Goal: Transaction & Acquisition: Purchase product/service

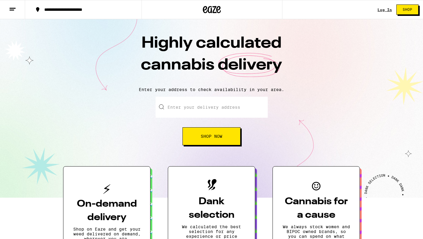
click at [383, 11] on link "Log In" at bounding box center [385, 10] width 14 height 4
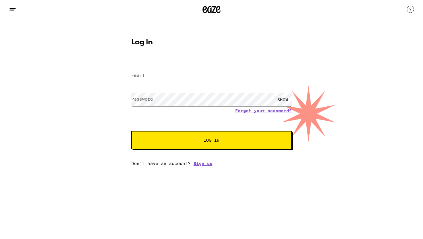
type input "[EMAIL_ADDRESS][DOMAIN_NAME]"
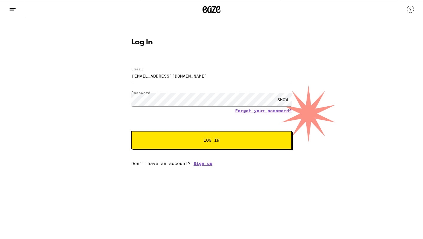
click at [284, 97] on div "SHOW" at bounding box center [283, 99] width 18 height 13
click at [214, 138] on span "Log In" at bounding box center [212, 140] width 16 height 4
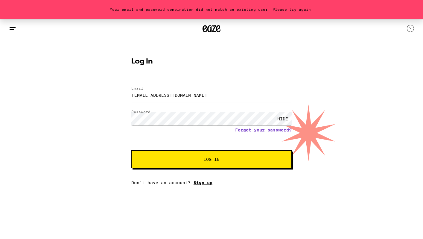
click at [206, 183] on link "Sign up" at bounding box center [203, 182] width 19 height 5
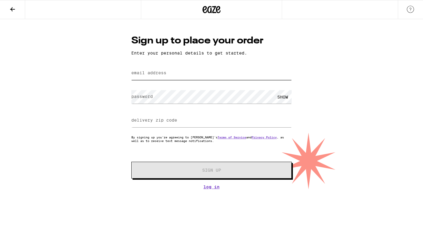
click at [191, 74] on input "email address" at bounding box center [211, 72] width 160 height 13
type input "[EMAIL_ADDRESS][DOMAIN_NAME]"
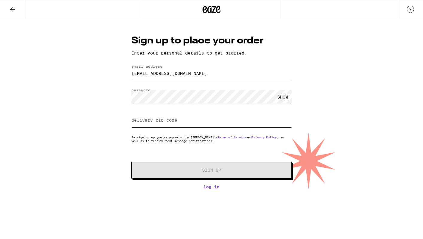
click at [252, 120] on input "delivery zip code" at bounding box center [211, 120] width 160 height 13
type input "90019"
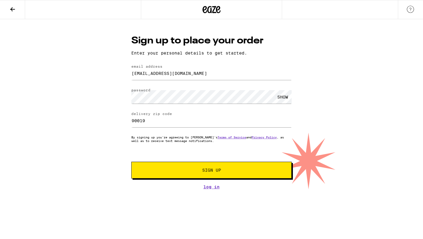
click at [201, 174] on button "Sign Up" at bounding box center [211, 170] width 160 height 17
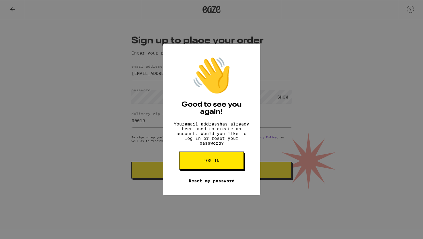
click at [211, 183] on link "Reset my password" at bounding box center [212, 180] width 46 height 5
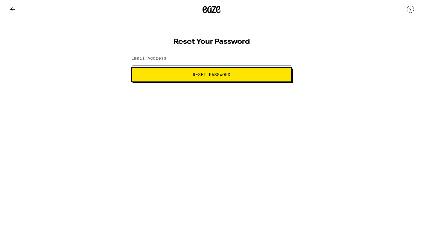
click at [234, 66] on div at bounding box center [211, 59] width 160 height 18
click at [225, 58] on input "Email Address" at bounding box center [211, 58] width 160 height 13
type input "[EMAIL_ADDRESS][DOMAIN_NAME]"
click at [209, 71] on button "Reset Password" at bounding box center [211, 74] width 160 height 14
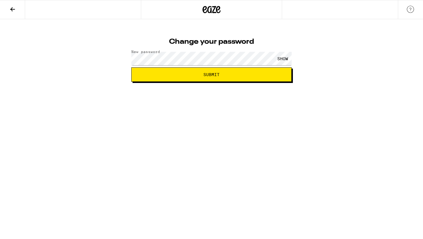
click at [230, 76] on span "Submit" at bounding box center [211, 74] width 150 height 4
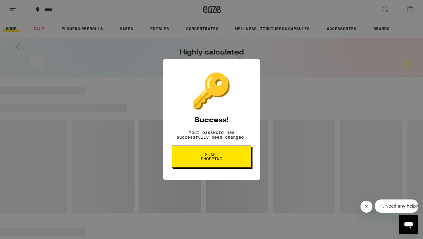
click at [221, 161] on span "Start shopping" at bounding box center [211, 156] width 31 height 8
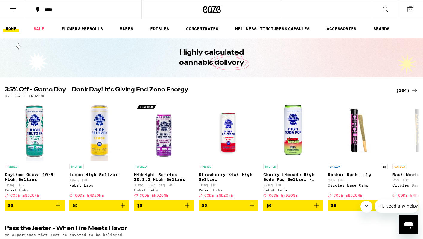
click at [15, 13] on button at bounding box center [12, 9] width 25 height 19
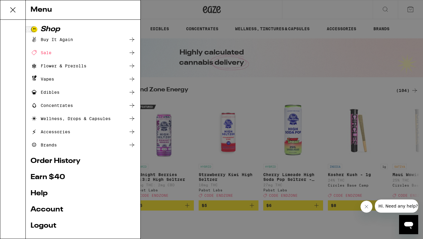
click at [60, 53] on div "Sale" at bounding box center [83, 52] width 105 height 7
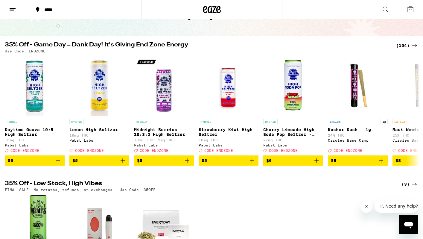
scroll to position [43, 0]
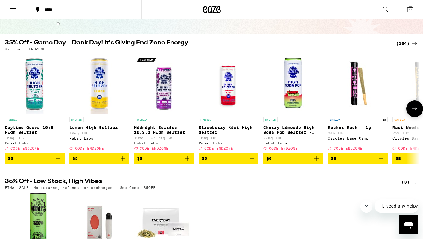
click at [186, 162] on icon "Add to bag" at bounding box center [187, 158] width 7 height 7
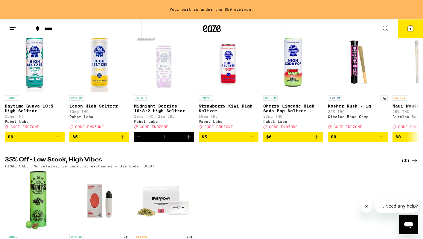
scroll to position [83, 0]
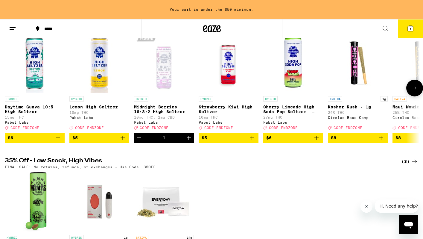
click at [318, 141] on icon "Add to bag" at bounding box center [316, 137] width 7 height 7
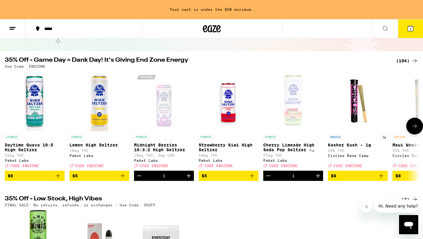
scroll to position [44, 0]
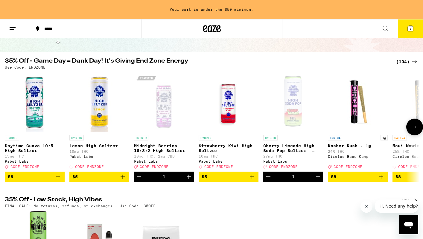
click at [415, 130] on icon at bounding box center [414, 126] width 7 height 7
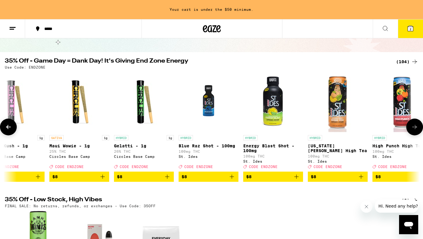
scroll to position [0, 348]
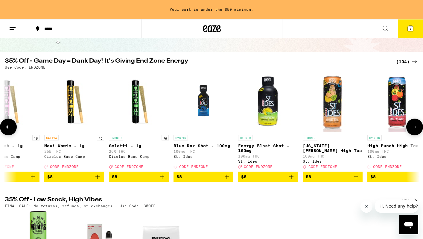
click at [415, 130] on icon at bounding box center [414, 126] width 7 height 7
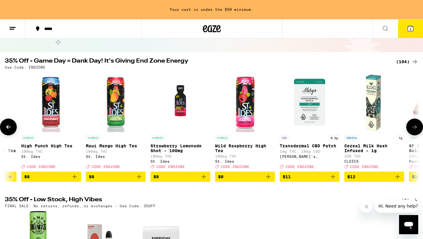
scroll to position [0, 697]
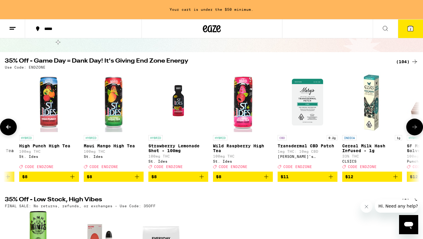
click at [415, 130] on icon at bounding box center [414, 126] width 7 height 7
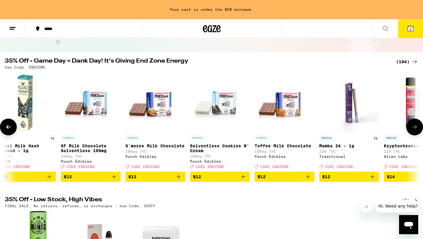
scroll to position [0, 1045]
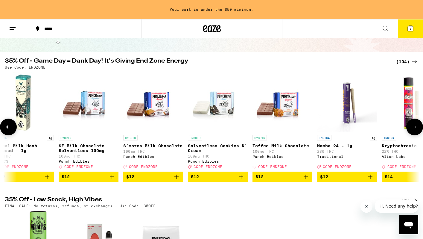
click at [415, 130] on icon at bounding box center [414, 126] width 7 height 7
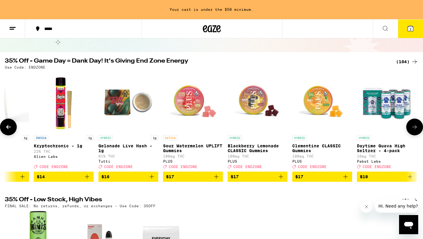
scroll to position [0, 1393]
click at [251, 100] on img "Open page for Blackberry Lemonade CLASSIC Gummies from PLUS" at bounding box center [257, 102] width 60 height 60
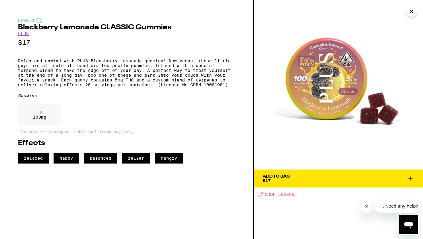
click at [414, 12] on icon "Close" at bounding box center [411, 11] width 7 height 9
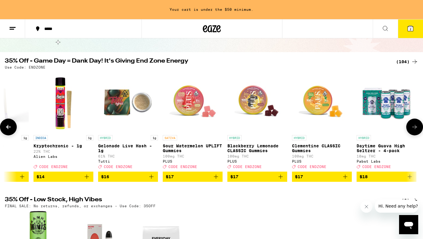
click at [283, 180] on icon "Add to bag" at bounding box center [280, 176] width 7 height 7
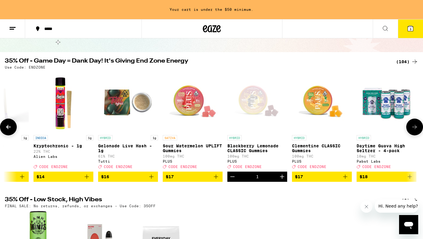
click at [348, 180] on icon "Add to bag" at bounding box center [345, 176] width 7 height 7
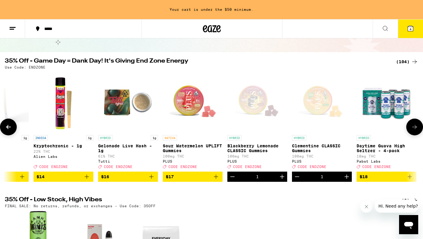
click at [414, 129] on icon at bounding box center [414, 126] width 7 height 7
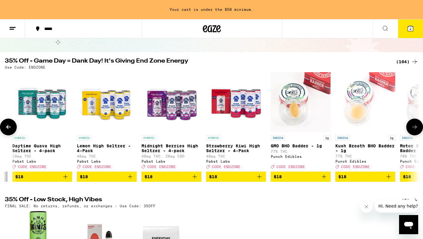
scroll to position [0, 1742]
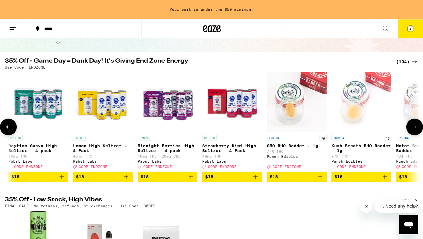
click at [414, 129] on icon at bounding box center [414, 126] width 7 height 7
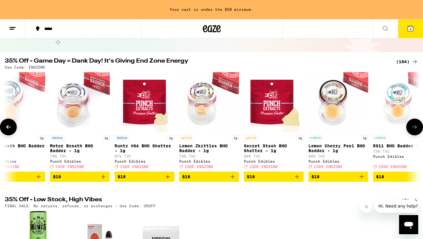
scroll to position [0, 2090]
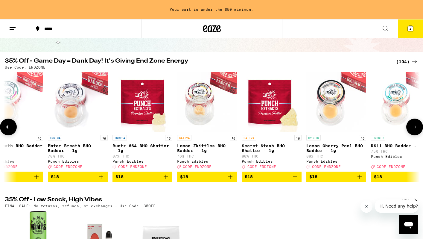
click at [414, 129] on icon at bounding box center [414, 126] width 7 height 7
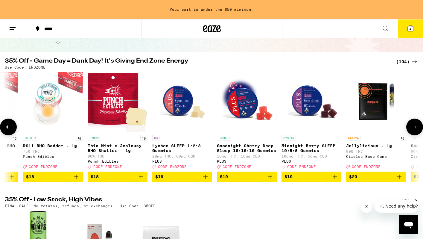
scroll to position [0, 2438]
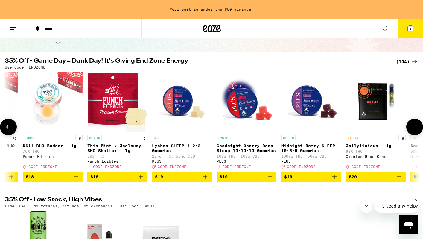
click at [414, 129] on icon at bounding box center [414, 126] width 7 height 7
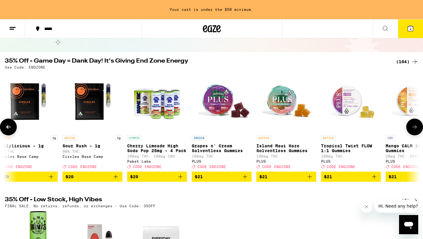
scroll to position [0, 2787]
click at [414, 129] on icon at bounding box center [414, 126] width 7 height 7
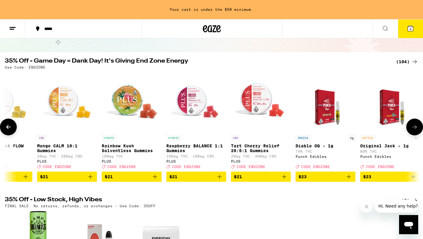
click at [414, 129] on icon at bounding box center [414, 126] width 7 height 7
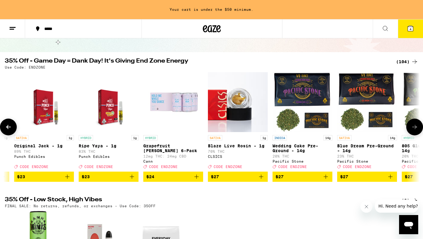
scroll to position [0, 3484]
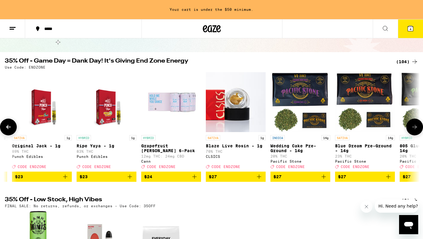
click at [414, 129] on icon at bounding box center [414, 126] width 7 height 7
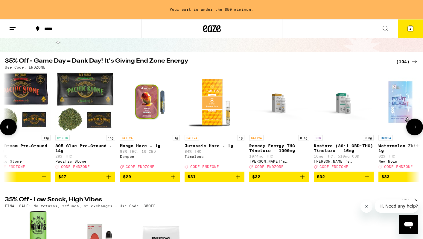
scroll to position [0, 3832]
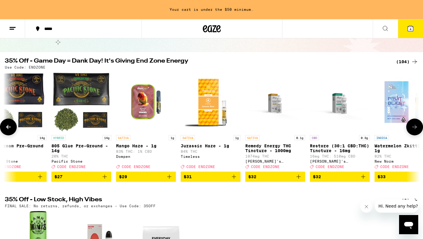
click at [13, 127] on button at bounding box center [8, 127] width 17 height 17
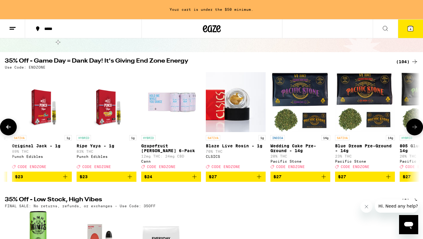
scroll to position [0, 3484]
click at [416, 130] on icon at bounding box center [414, 126] width 7 height 7
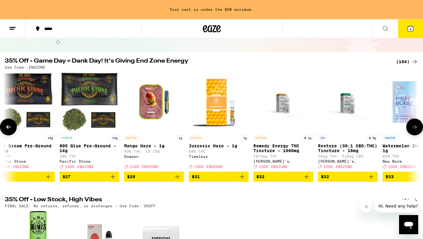
click at [416, 130] on icon at bounding box center [414, 126] width 7 height 7
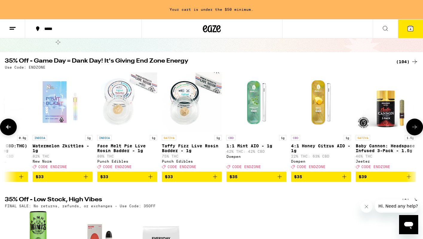
click at [416, 130] on icon at bounding box center [414, 126] width 7 height 7
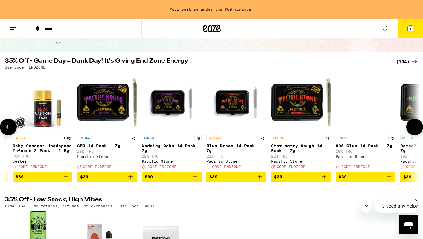
scroll to position [0, 4522]
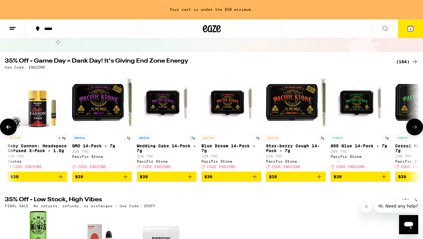
click at [125, 179] on icon "Add to bag" at bounding box center [125, 176] width 4 height 4
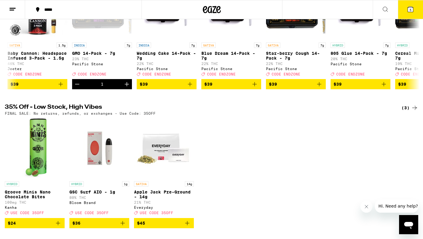
scroll to position [0, 0]
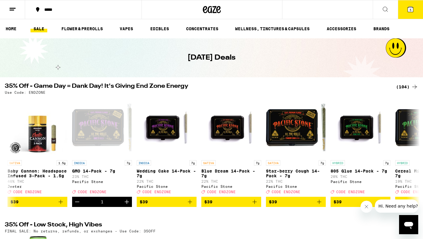
click at [411, 10] on span "5" at bounding box center [411, 10] width 2 height 4
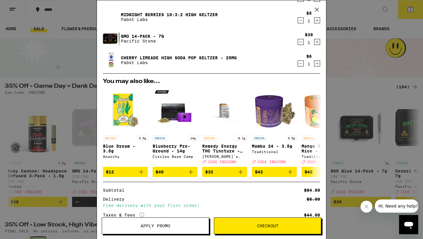
scroll to position [102, 0]
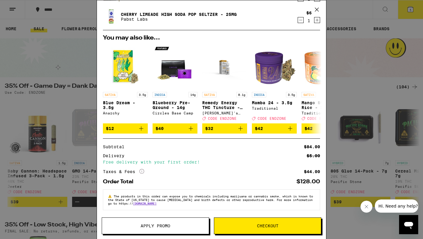
click at [253, 225] on span "Checkout" at bounding box center [267, 226] width 107 height 4
